Goal: Contribute content: Add original content to the website for others to see

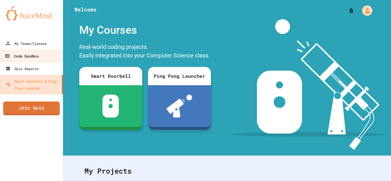
click at [28, 57] on div "Code Sandbox" at bounding box center [22, 56] width 34 height 7
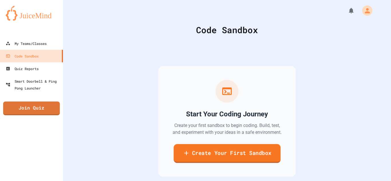
click at [229, 156] on link "Create Your First Sandbox" at bounding box center [227, 153] width 107 height 19
drag, startPoint x: 175, startPoint y: 69, endPoint x: 56, endPoint y: 54, distance: 119.8
type input "*******"
